Goal: Check status

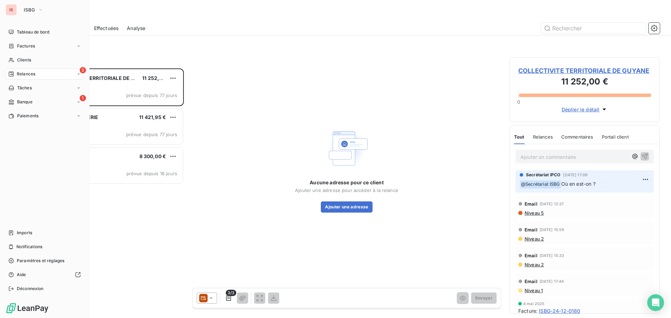
scroll to position [245, 145]
click at [33, 10] on span "ISBG" at bounding box center [29, 10] width 11 height 6
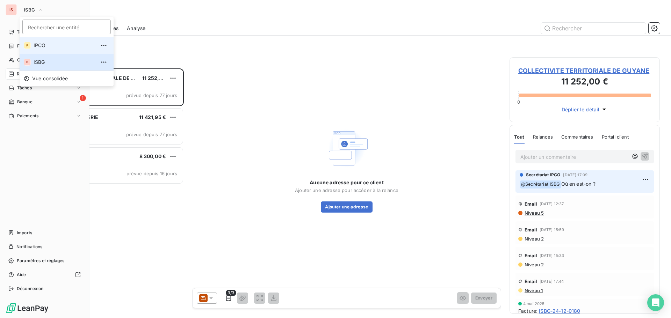
click at [38, 45] on span "IPCO" at bounding box center [65, 45] width 62 height 7
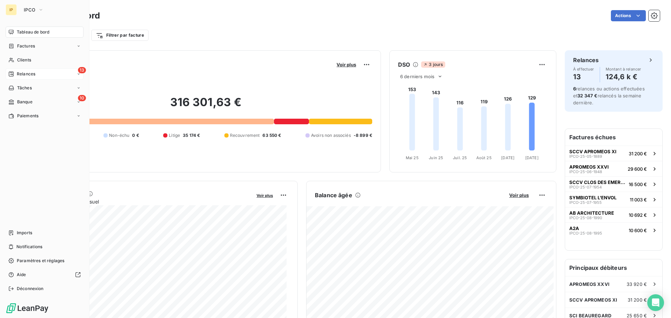
click at [45, 74] on div "13 Relances" at bounding box center [45, 73] width 78 height 11
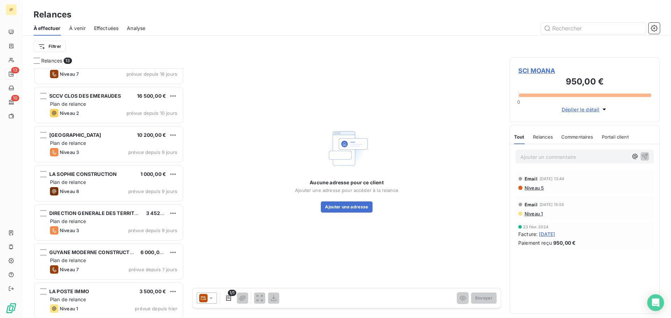
scroll to position [259, 0]
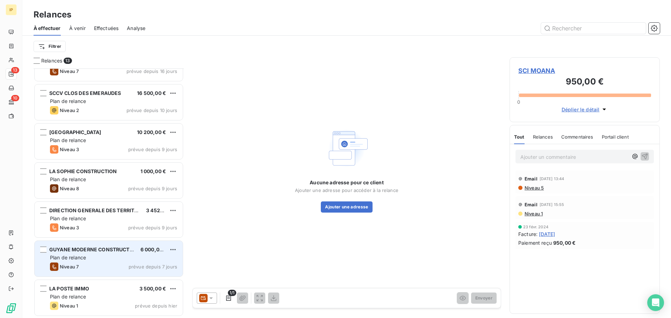
click at [108, 262] on div "GUYANE MODERNE CONSTRUCTION 6 000,00 € Plan de relance Niveau 7 prévue depuis 7…" at bounding box center [109, 259] width 148 height 36
